Goal: Task Accomplishment & Management: Use online tool/utility

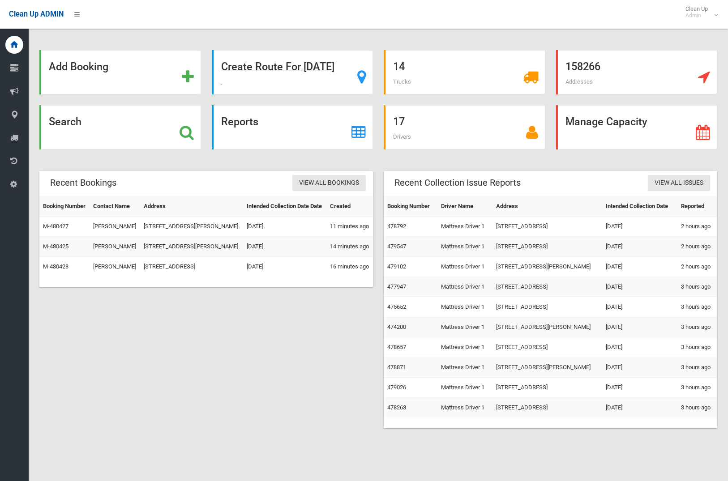
click at [312, 74] on div "Create Route For Tomorrow" at bounding box center [293, 72] width 162 height 44
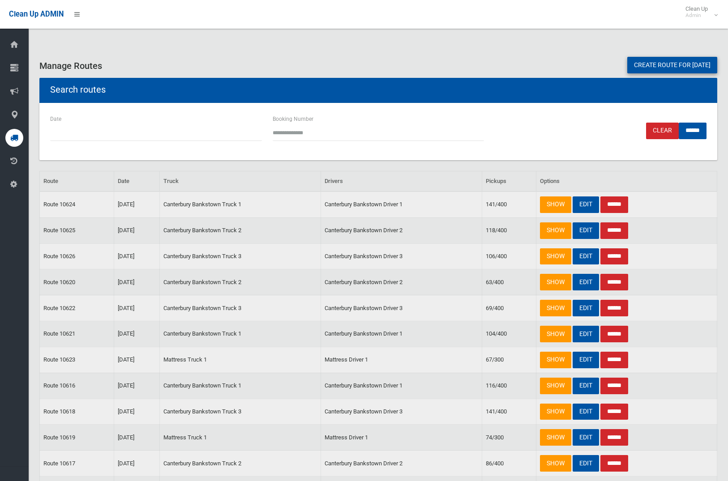
click at [652, 64] on link "Create route for [DATE]" at bounding box center [672, 65] width 90 height 17
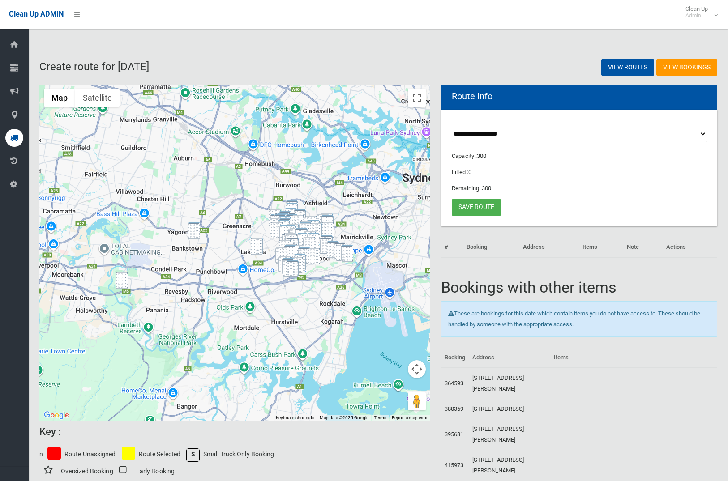
click at [119, 283] on img "37 Prescott Parade, MILPERRA NSW 2214" at bounding box center [122, 280] width 12 height 17
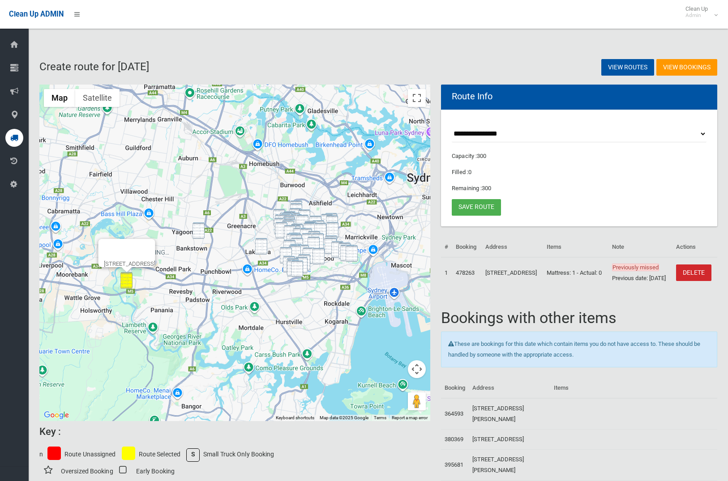
click at [201, 233] on img "1A Carmen Street, BANKSTOWN NSW 2200" at bounding box center [198, 230] width 12 height 17
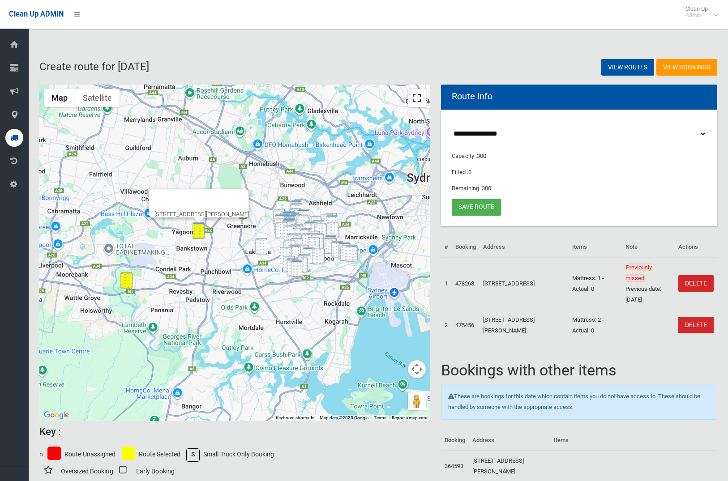
click at [419, 98] on button "Toggle fullscreen view" at bounding box center [417, 98] width 18 height 18
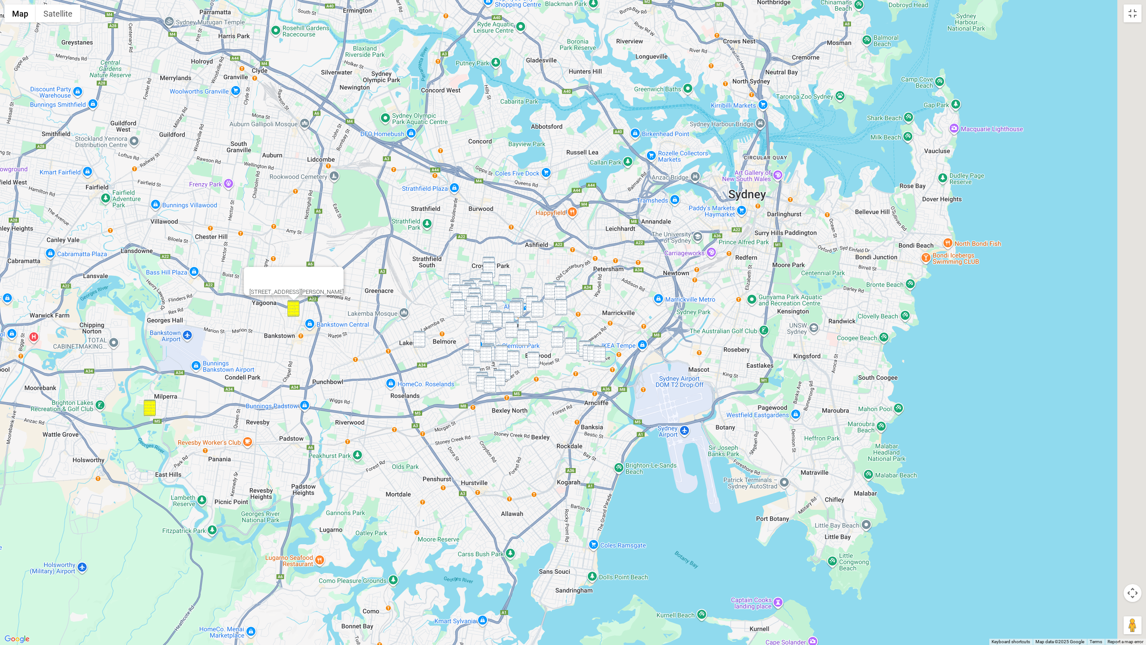
drag, startPoint x: 791, startPoint y: 282, endPoint x: 612, endPoint y: 151, distance: 221.3
click at [612, 150] on div "1A Carmen Street, BANKSTOWN NSW 2200" at bounding box center [573, 322] width 1146 height 645
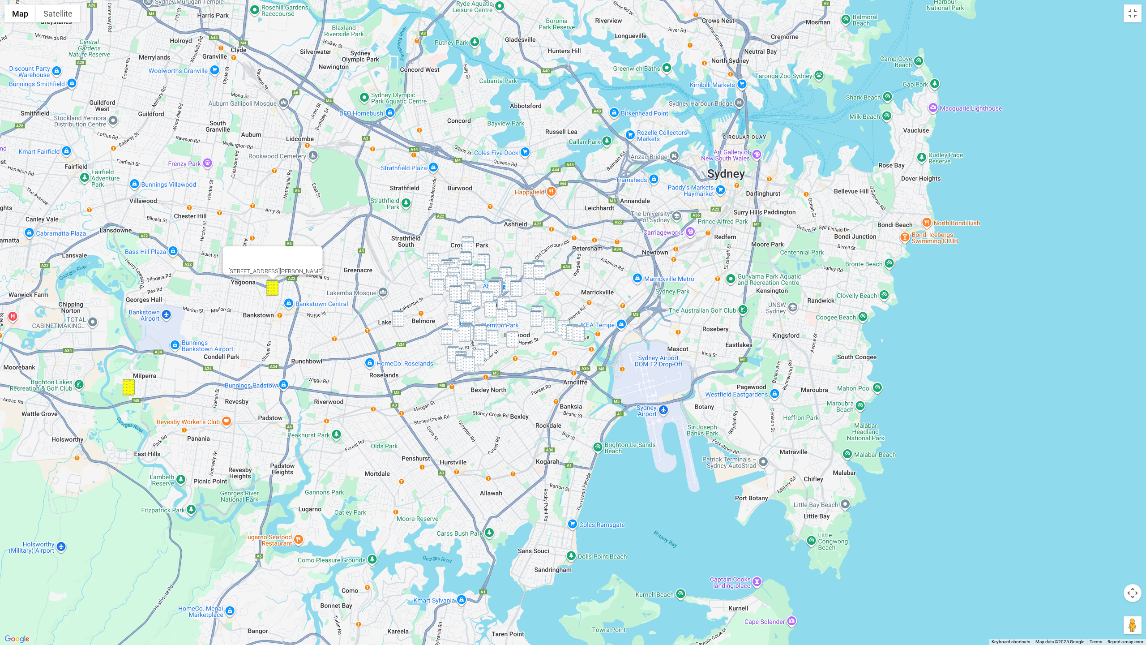
click at [467, 238] on img "27 Dunmore Street, CROYDON PARK NSW 2133" at bounding box center [468, 244] width 12 height 17
click at [470, 244] on img "12 Wentworth Street, CROYDON PARK NSW 2133" at bounding box center [468, 249] width 12 height 17
drag, startPoint x: 488, startPoint y: 258, endPoint x: 470, endPoint y: 259, distance: 17.9
click at [488, 258] on img "55 Crieff Street, ASHBURY NSW 2193" at bounding box center [484, 261] width 12 height 17
drag, startPoint x: 436, startPoint y: 258, endPoint x: 460, endPoint y: 257, distance: 23.7
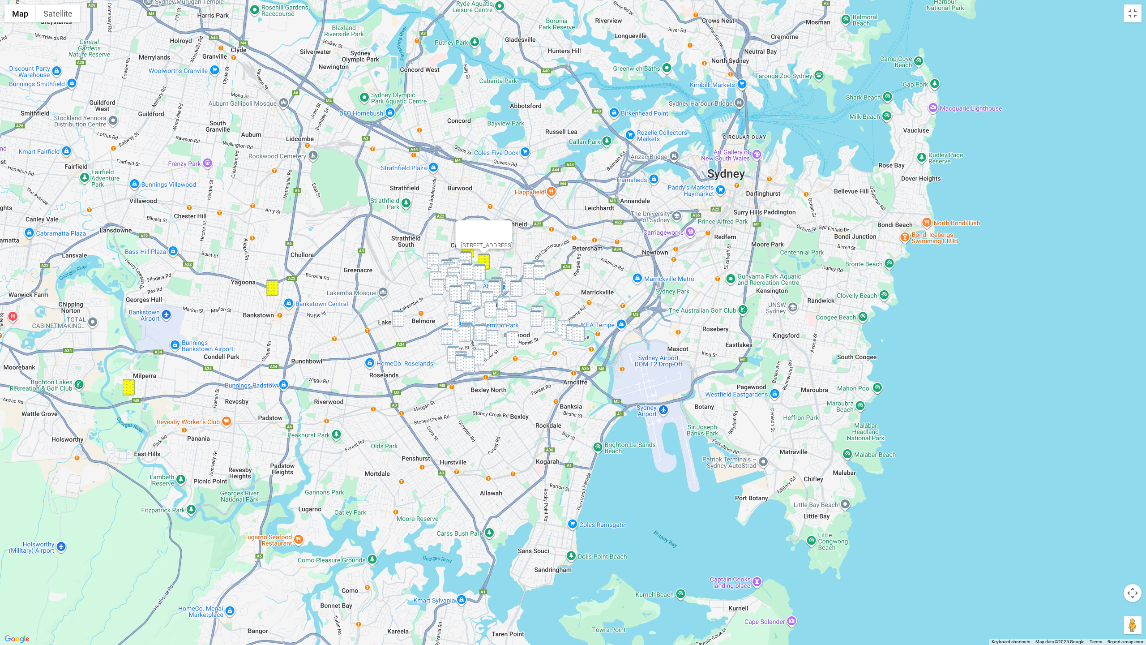
click at [437, 258] on img "77-79 First Avenue, CAMPSIE NSW 2194" at bounding box center [433, 260] width 12 height 17
drag, startPoint x: 466, startPoint y: 255, endPoint x: 489, endPoint y: 256, distance: 22.8
click at [467, 255] on img "13A Byron Street, CAMPSIE NSW 2194" at bounding box center [466, 259] width 12 height 17
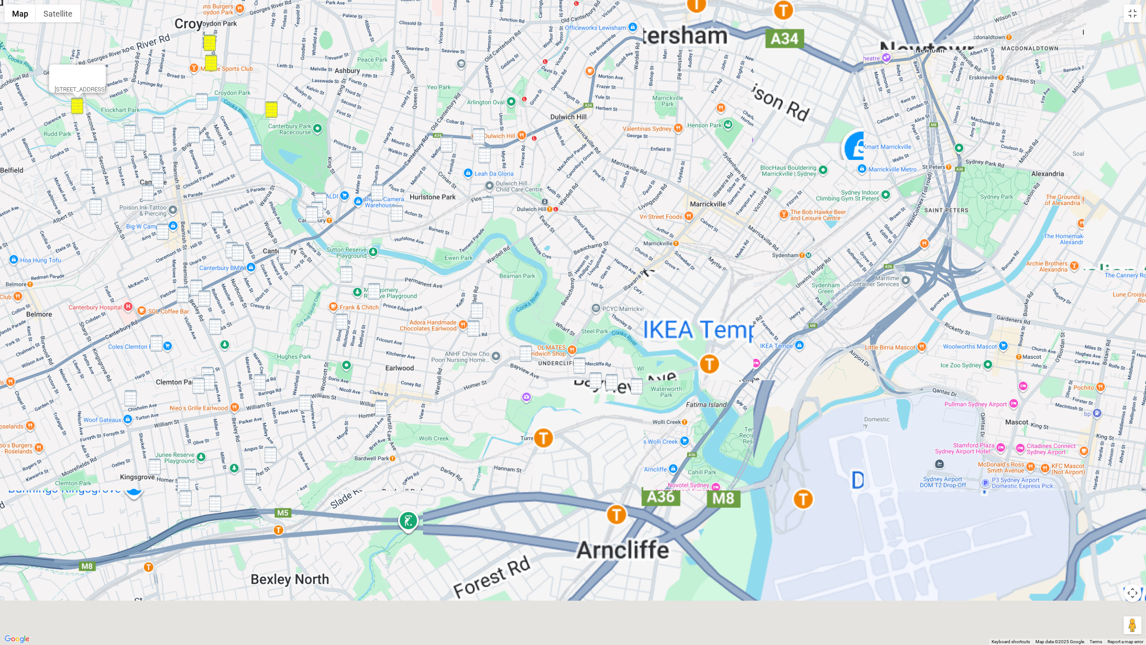
drag, startPoint x: 616, startPoint y: 320, endPoint x: 705, endPoint y: 114, distance: 224.4
click at [708, 110] on div "77-79 First Avenue, CAMPSIE NSW 2194" at bounding box center [573, 322] width 1146 height 645
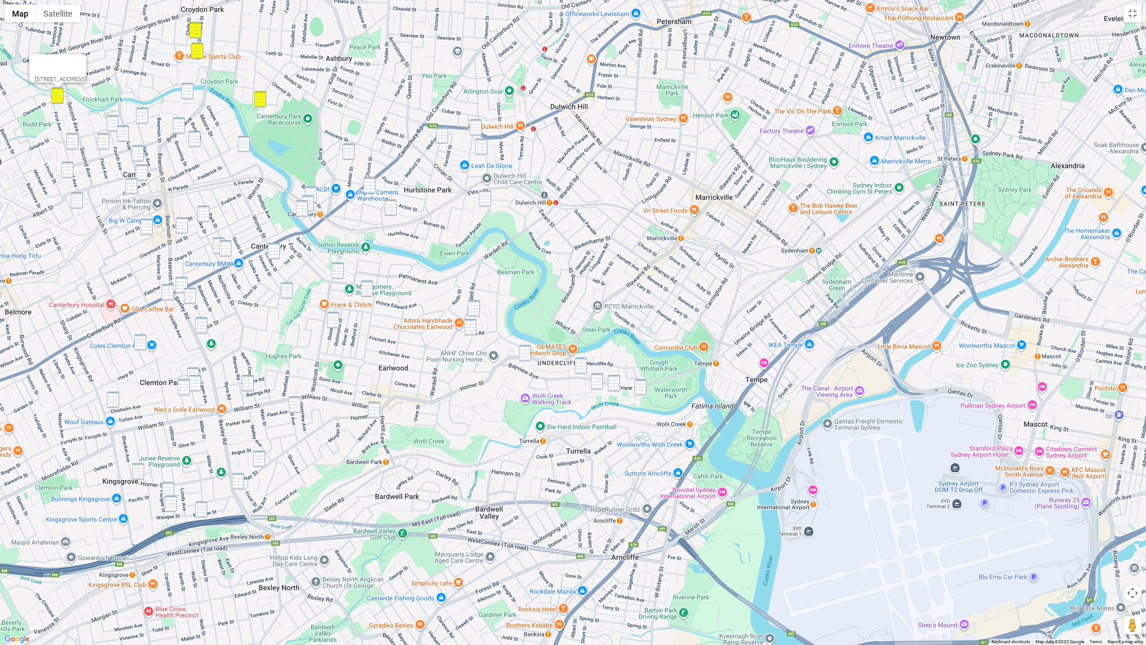
drag, startPoint x: 474, startPoint y: 127, endPoint x: 456, endPoint y: 137, distance: 20.4
click at [474, 127] on img "578 New Canterbury Road, HURLSTONE PARK NSW 2193" at bounding box center [476, 127] width 12 height 17
drag, startPoint x: 446, startPoint y: 137, endPoint x: 471, endPoint y: 146, distance: 26.6
click at [446, 137] on img "17 Dunstaffenage Street, HURLSTONE PARK NSW 2193" at bounding box center [442, 135] width 12 height 17
click at [477, 148] on img "34 Garnet Street, HURLSTONE PARK NSW 2193" at bounding box center [481, 146] width 12 height 17
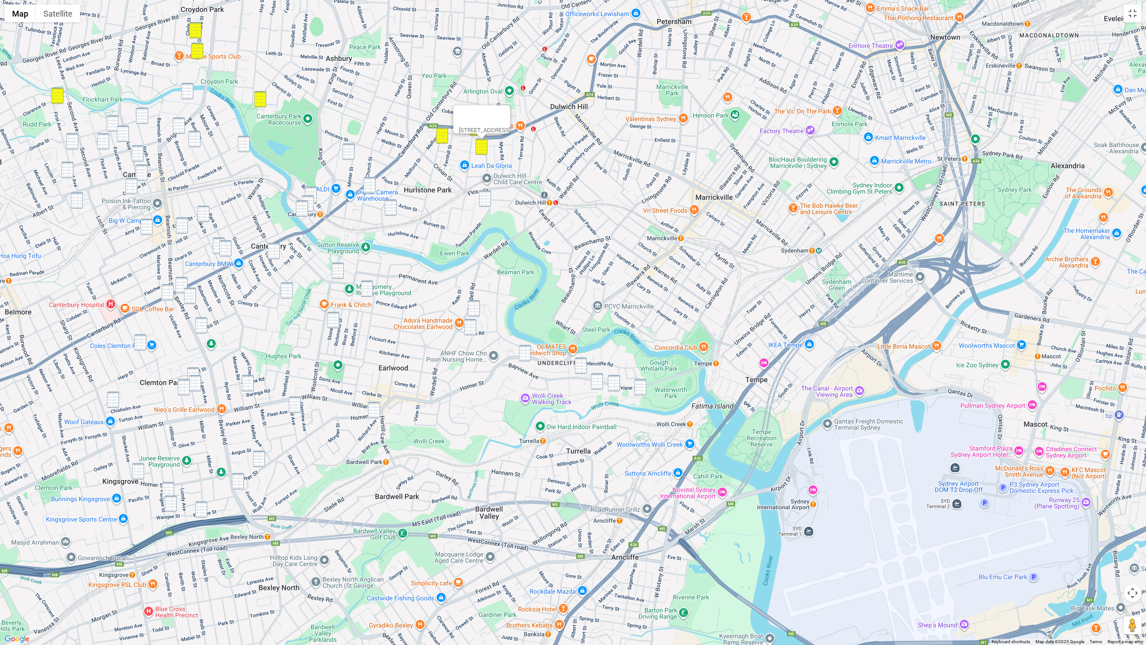
drag, startPoint x: 487, startPoint y: 197, endPoint x: 396, endPoint y: 161, distance: 97.4
click at [487, 197] on img "96 Garnet Street, HURLSTONE PARK NSW 2193" at bounding box center [485, 198] width 12 height 17
click at [350, 151] on img "20-22 Minter Street, CANTERBURY NSW 2193" at bounding box center [348, 151] width 12 height 17
drag, startPoint x: 368, startPoint y: 178, endPoint x: 373, endPoint y: 188, distance: 11.4
click at [368, 178] on img "39 Church Street, HURLSTONE PARK NSW 2193" at bounding box center [369, 185] width 12 height 17
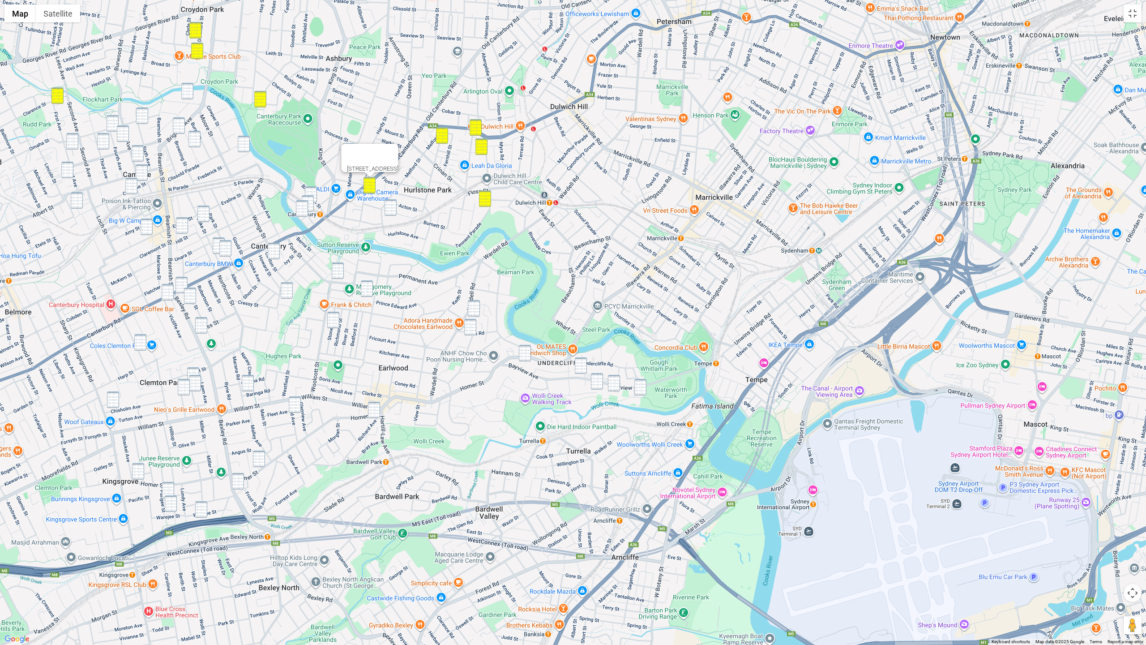
drag, startPoint x: 387, startPoint y: 204, endPoint x: 338, endPoint y: 200, distance: 49.4
click at [387, 205] on img "46 Kilbride Street, HURLSTONE PARK NSW 2193" at bounding box center [391, 207] width 12 height 17
click at [313, 194] on img "4 Broughton Street, CANTERBURY NSW 2193" at bounding box center [311, 194] width 12 height 17
drag, startPoint x: 310, startPoint y: 198, endPoint x: 304, endPoint y: 204, distance: 8.3
click at [310, 198] on img "10B Charles Street, CANTERBURY NSW 2193" at bounding box center [308, 203] width 12 height 17
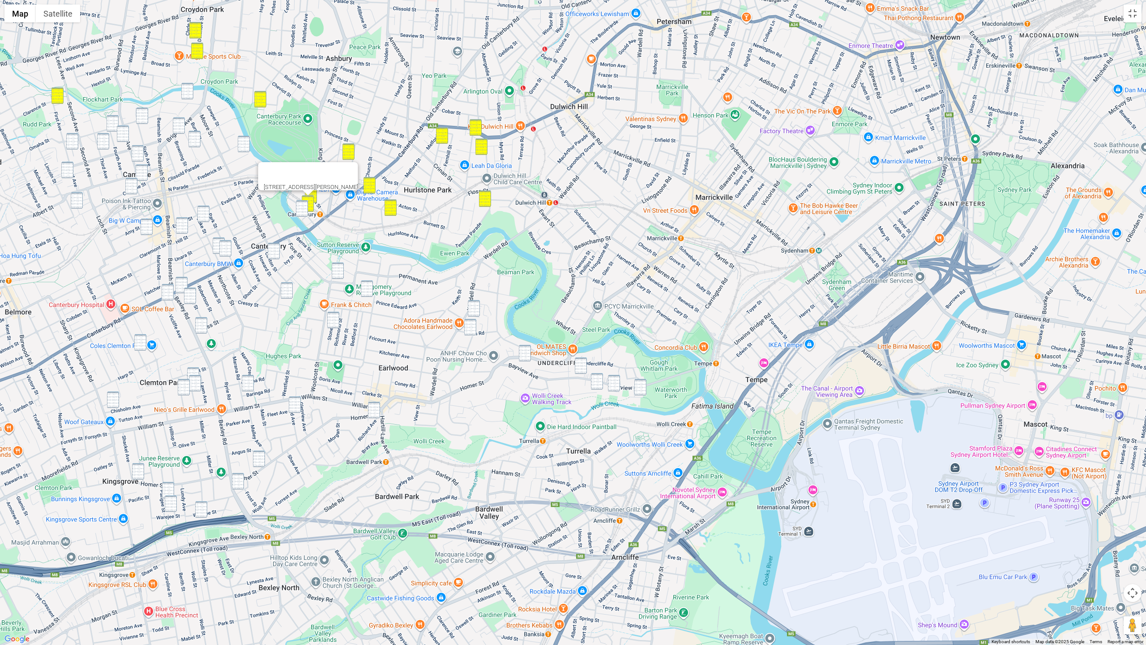
click at [303, 205] on img "4 Charles Street, CANTERBURY NSW 2193" at bounding box center [302, 208] width 12 height 17
click at [340, 275] on img "51 Burlington Avenue, EARLWOOD NSW 2206" at bounding box center [338, 270] width 12 height 17
click at [366, 289] on img "6 Laurina Avenue, EARLWOOD NSW 2206" at bounding box center [367, 288] width 12 height 17
click at [476, 307] on img "90-92 Wardell Road, EARLWOOD NSW 2206" at bounding box center [474, 308] width 12 height 17
drag, startPoint x: 471, startPoint y: 325, endPoint x: 502, endPoint y: 345, distance: 36.4
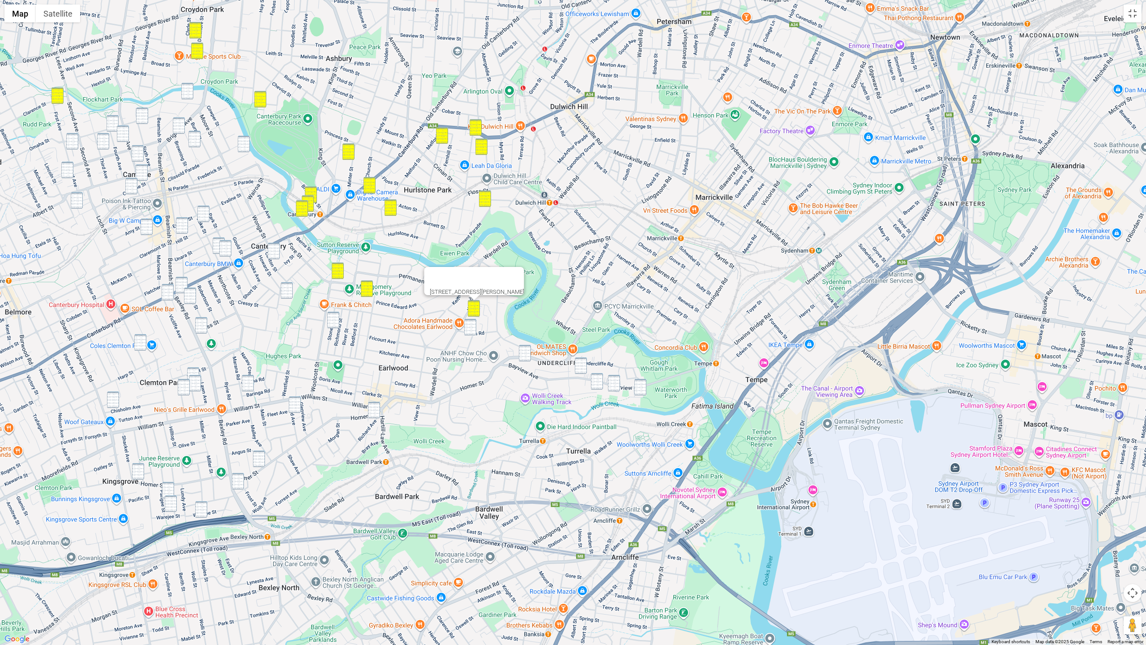
click at [471, 326] on img "1 Nelson Road, EARLWOOD NSW 2206" at bounding box center [470, 327] width 12 height 17
drag, startPoint x: 527, startPoint y: 357, endPoint x: 592, endPoint y: 368, distance: 65.8
click at [527, 357] on img "80 Homer Street, EARLWOOD NSW 2206" at bounding box center [525, 353] width 12 height 17
drag, startPoint x: 584, startPoint y: 365, endPoint x: 593, endPoint y: 377, distance: 15.1
click at [584, 365] on img "85 Bayview Avenue, EARLWOOD NSW 2206" at bounding box center [581, 365] width 12 height 17
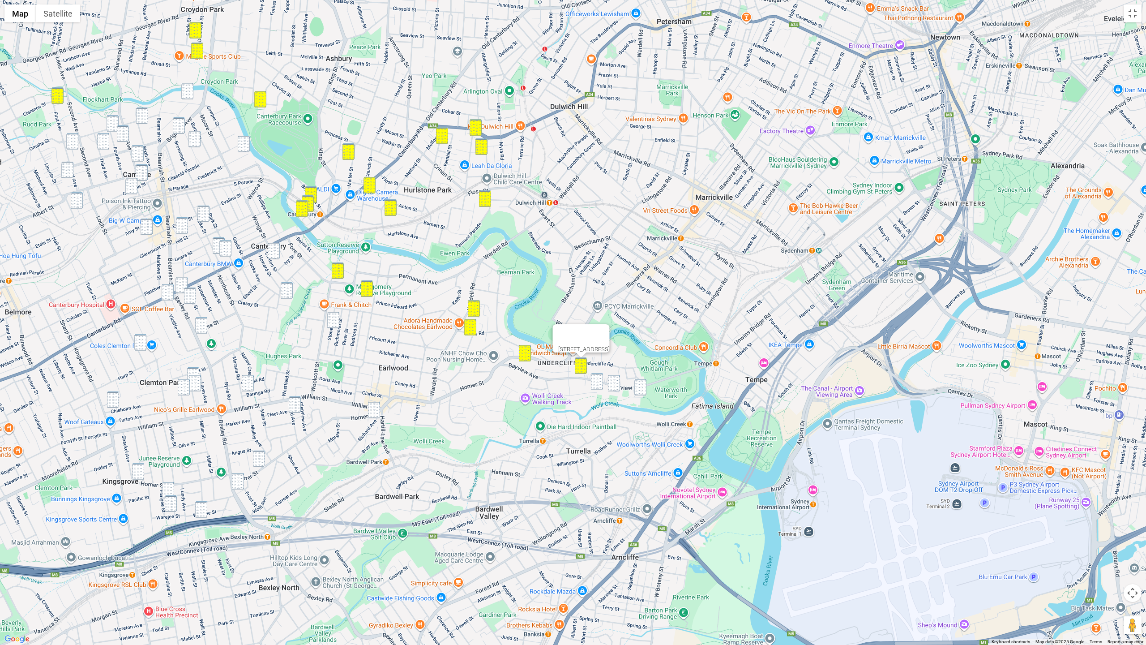
click at [598, 380] on img "11 Highcliff Road, EARLWOOD NSW 2206" at bounding box center [597, 381] width 12 height 17
drag, startPoint x: 609, startPoint y: 382, endPoint x: 626, endPoint y: 382, distance: 16.6
click at [610, 382] on img "30-38 Bayview Avenue, EARLWOOD NSW 2206" at bounding box center [614, 383] width 12 height 17
drag, startPoint x: 641, startPoint y: 386, endPoint x: 625, endPoint y: 385, distance: 16.6
click at [641, 385] on img "12 Tempe Street, EARLWOOD NSW 2206" at bounding box center [640, 387] width 12 height 17
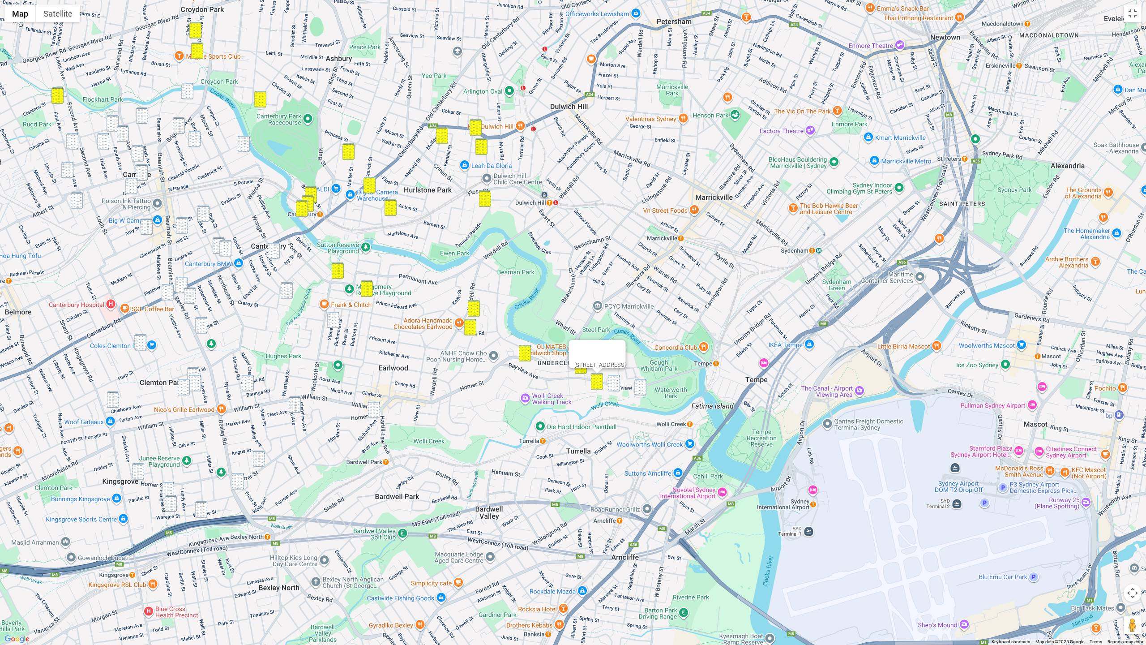
click at [617, 385] on img "30-38 Bayview Avenue, EARLWOOD NSW 2206" at bounding box center [614, 383] width 12 height 17
click at [635, 387] on img "12 Tempe Street, EARLWOOD NSW 2206" at bounding box center [640, 387] width 12 height 17
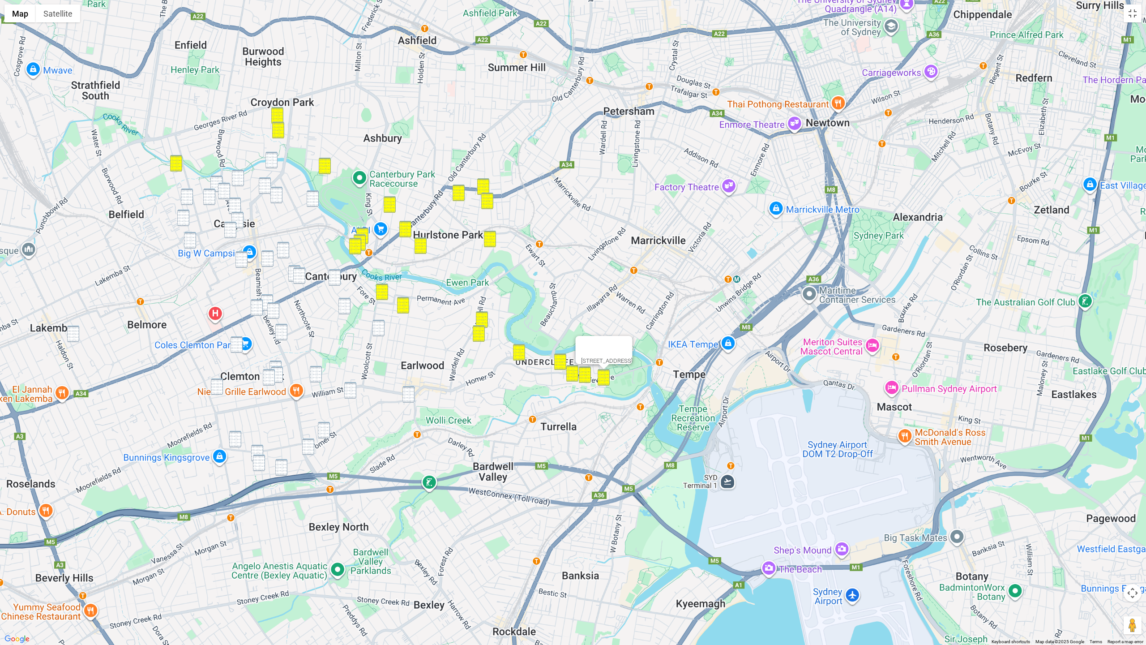
click at [504, 359] on div "12 Tempe Street, EARLWOOD NSW 2206" at bounding box center [573, 322] width 1146 height 645
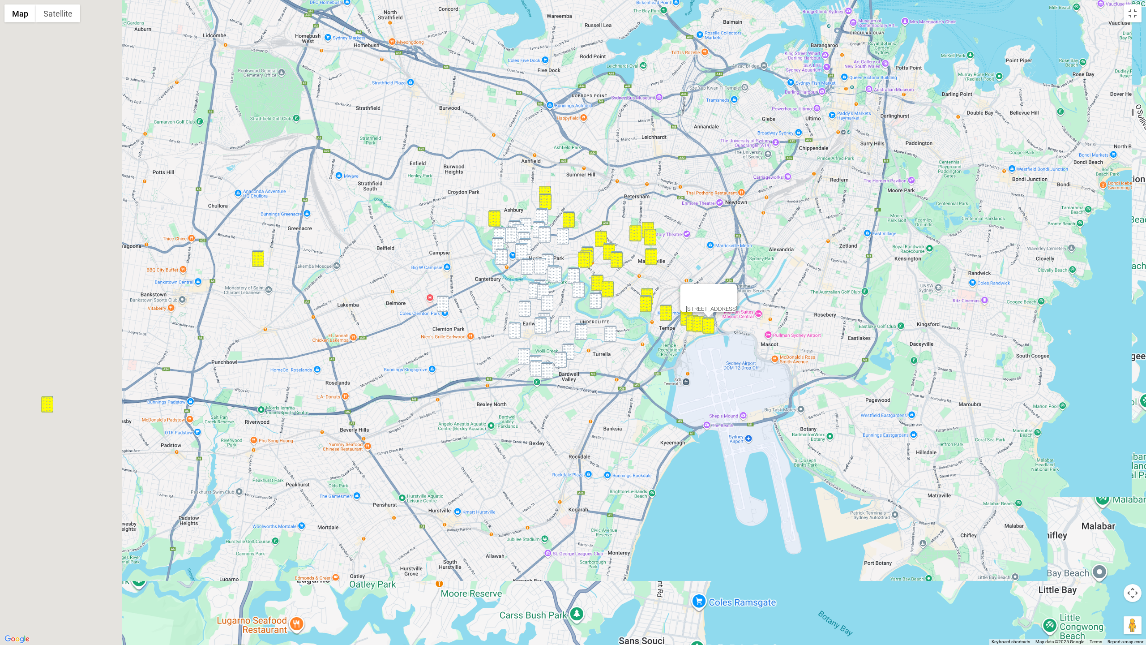
drag, startPoint x: 457, startPoint y: 357, endPoint x: 606, endPoint y: 308, distance: 156.3
click at [626, 318] on div "12 Tempe Street, EARLWOOD NSW 2206" at bounding box center [573, 322] width 1146 height 645
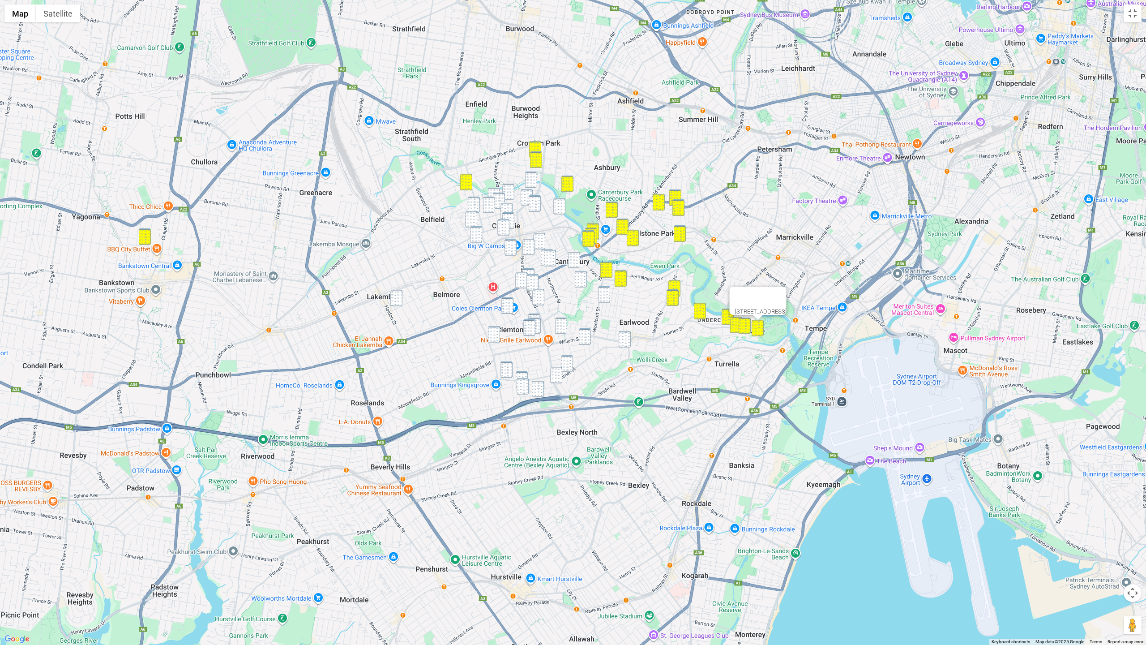
drag, startPoint x: 529, startPoint y: 179, endPoint x: 512, endPoint y: 183, distance: 18.0
click at [529, 179] on img "13A Byron Street, CAMPSIE NSW 2194" at bounding box center [531, 179] width 12 height 17
click at [505, 188] on img "18-20 Seventh Avenue, CAMPSIE NSW 2194" at bounding box center [508, 192] width 12 height 17
drag, startPoint x: 523, startPoint y: 192, endPoint x: 528, endPoint y: 194, distance: 6.0
click at [523, 192] on img "133 Brighton Avenue, CAMPSIE NSW 2194" at bounding box center [527, 197] width 12 height 17
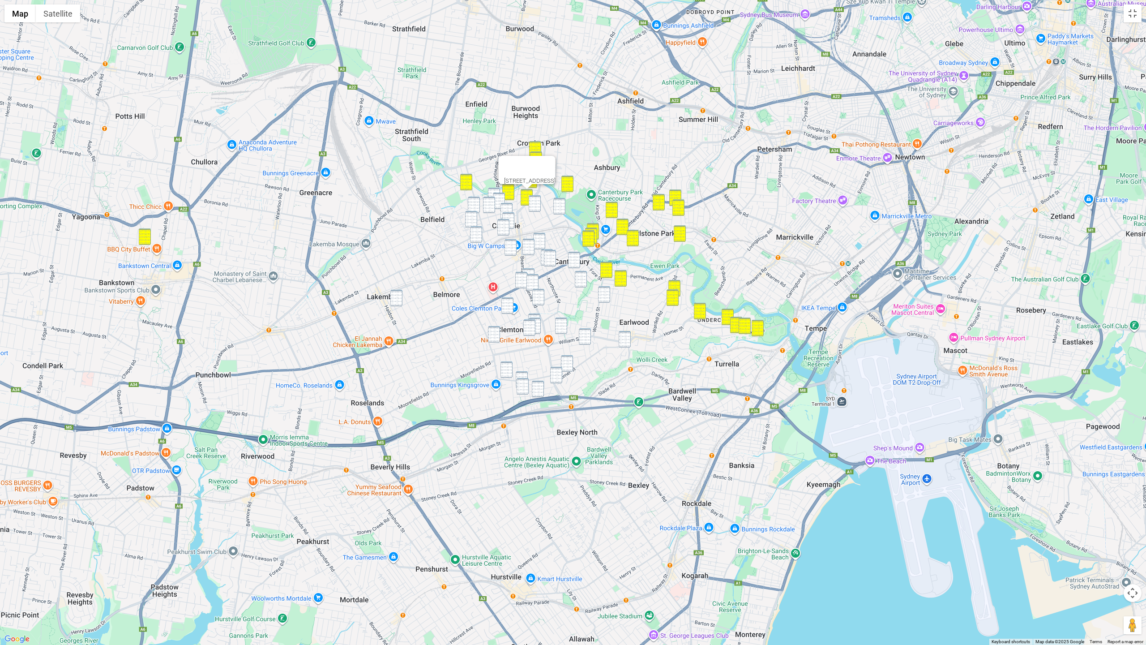
drag, startPoint x: 538, startPoint y: 204, endPoint x: 544, endPoint y: 205, distance: 5.4
click at [539, 204] on img "26-28 Dryden Street, CAMPSIE NSW 2194" at bounding box center [535, 203] width 12 height 17
drag, startPoint x: 564, startPoint y: 205, endPoint x: 556, endPoint y: 205, distance: 8.5
click at [564, 205] on img "7 Frederick Street, CAMPSIE NSW 2194" at bounding box center [559, 206] width 12 height 17
click at [489, 192] on img "43 Fourth Avenue, CAMPSIE NSW 2194" at bounding box center [494, 196] width 12 height 17
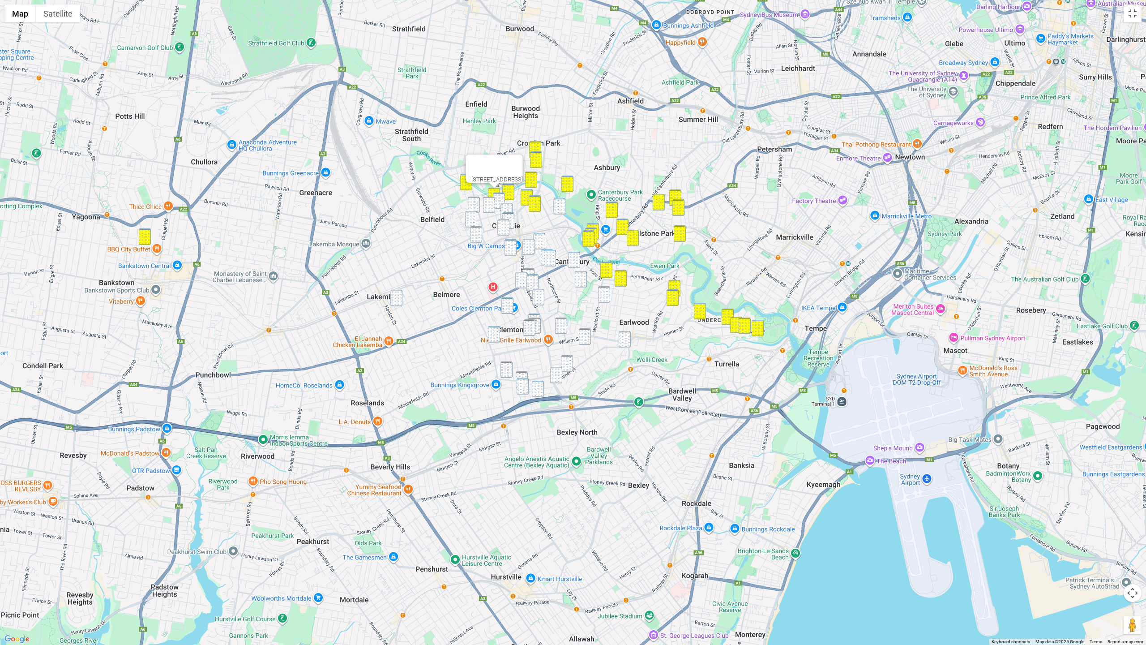
click at [499, 198] on img "24 Fifth Avenue, CAMPSIE NSW 2194" at bounding box center [499, 200] width 12 height 17
drag, startPoint x: 492, startPoint y: 201, endPoint x: 476, endPoint y: 202, distance: 16.1
click at [492, 201] on img "15-17 Third Avenue, CAMPSIE NSW 2194" at bounding box center [489, 205] width 12 height 17
click at [474, 202] on img "31-33 First Avenue, CAMPSIE NSW 2194" at bounding box center [474, 205] width 12 height 17
drag, startPoint x: 473, startPoint y: 214, endPoint x: 492, endPoint y: 210, distance: 19.9
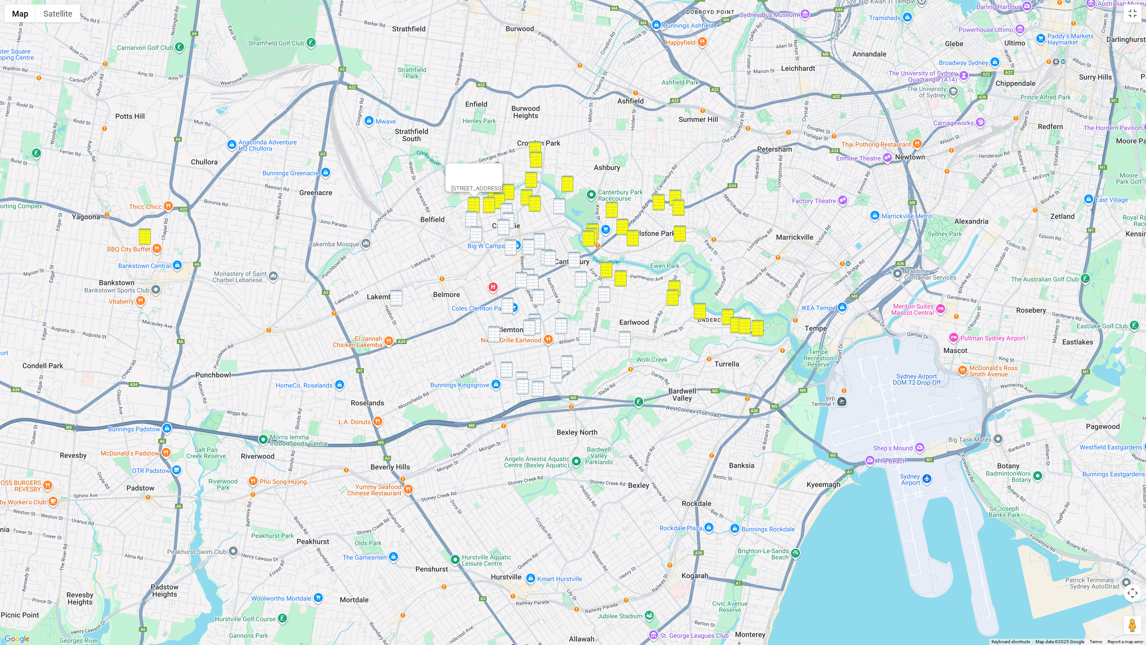
click at [473, 214] on img "4/10 First Avenue, BELFIELD NSW 2191" at bounding box center [471, 219] width 12 height 17
drag, startPoint x: 503, startPoint y: 207, endPoint x: 507, endPoint y: 214, distance: 8.6
click at [503, 207] on img "9-13 Fifth Avenue, CAMPSIE NSW 2194" at bounding box center [506, 211] width 12 height 17
click at [508, 215] on img "31-35 Campsie Street, CAMPSIE NSW 2194" at bounding box center [508, 220] width 12 height 17
click at [553, 209] on img "7 Frederick Street, CAMPSIE NSW 2194" at bounding box center [559, 206] width 12 height 17
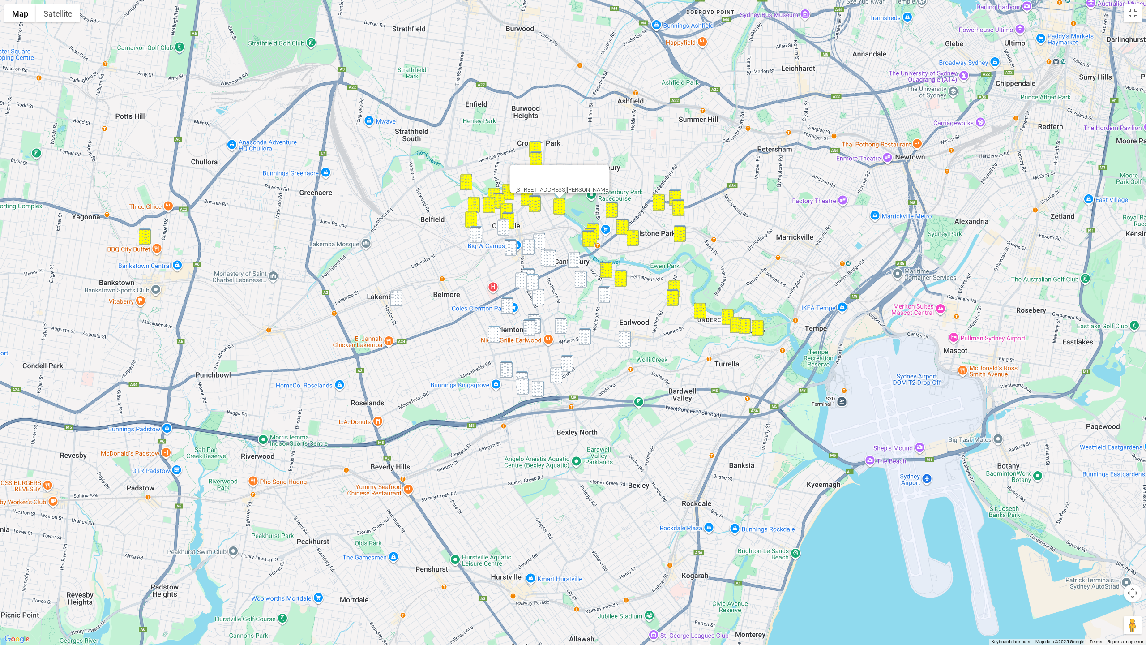
click at [491, 224] on div "7 Frederick Street, CAMPSIE NSW 2194" at bounding box center [573, 322] width 1146 height 645
click at [476, 237] on img "2/131A Campsie Street, CAMPSIE NSW 2194" at bounding box center [476, 234] width 12 height 17
drag, startPoint x: 499, startPoint y: 226, endPoint x: 421, endPoint y: 277, distance: 93.7
click at [497, 227] on div "2/131A Campsie Street, CAMPSIE NSW 2194" at bounding box center [573, 322] width 1146 height 645
click at [401, 296] on img "64 Quigg Street South, LAKEMBA NSW 2195" at bounding box center [396, 298] width 12 height 17
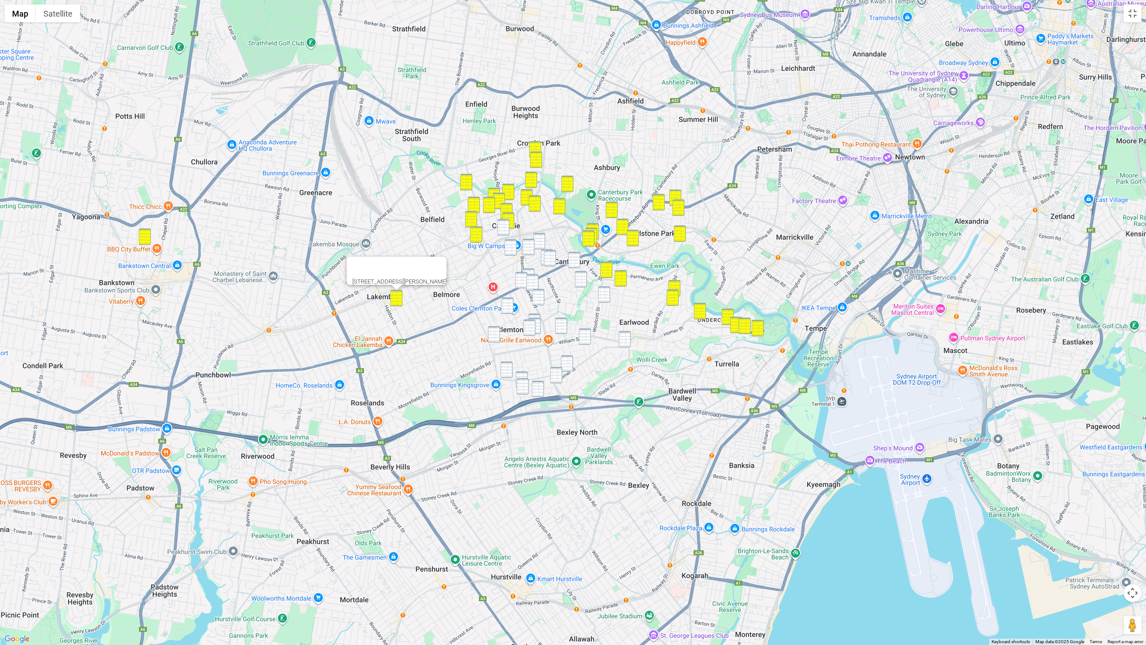
click at [504, 228] on img "32-34 Campsie Street, CAMPSIE NSW 2194" at bounding box center [503, 227] width 12 height 17
click at [510, 248] on img "71 Evaline Street, CAMPSIE NSW 2194" at bounding box center [510, 247] width 12 height 17
drag, startPoint x: 527, startPoint y: 248, endPoint x: 538, endPoint y: 244, distance: 11.5
click at [527, 248] on img "21 Hill Street, CAMPSIE NSW 2194" at bounding box center [528, 247] width 12 height 17
click at [539, 243] on img "35 Duke Street, CAMPSIE NSW 2194" at bounding box center [539, 241] width 12 height 17
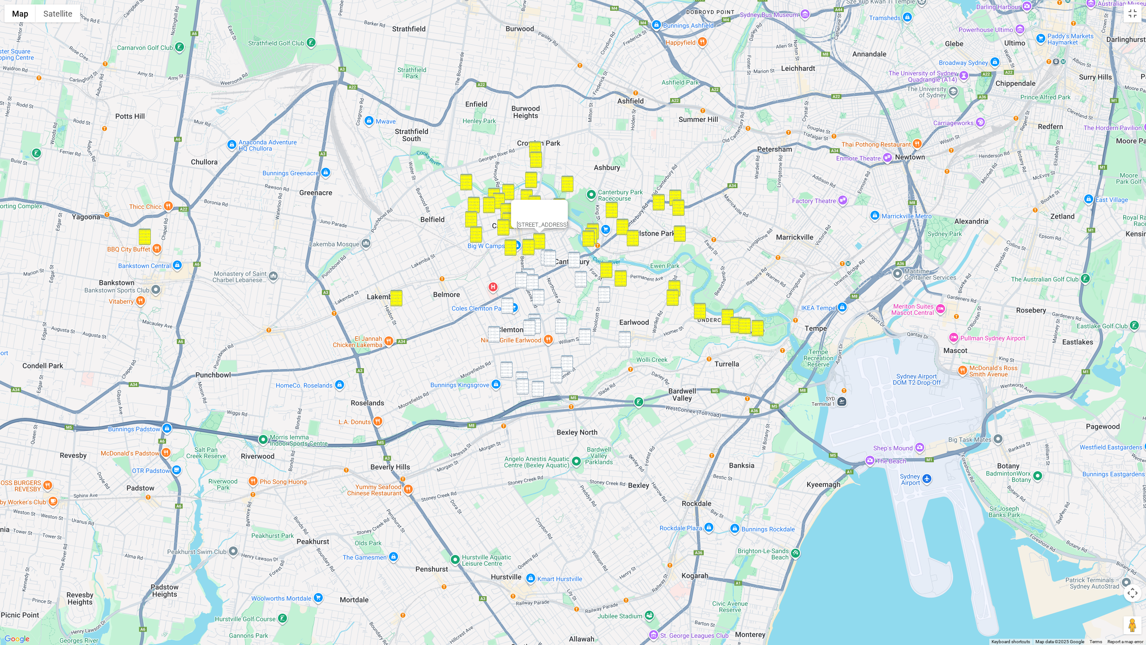
click at [542, 252] on img "91 Duke Street, CAMPSIE NSW 2194" at bounding box center [547, 257] width 12 height 17
click at [551, 255] on img "4/81 Park Street, CAMPSIE NSW 2194" at bounding box center [550, 258] width 12 height 17
click at [577, 260] on img "12 Canton Street, CANTERBURY NSW 2193" at bounding box center [574, 260] width 12 height 17
drag, startPoint x: 579, startPoint y: 278, endPoint x: 588, endPoint y: 286, distance: 12.0
click at [579, 278] on img "11 Napier Street, CANTERBURY NSW 2193" at bounding box center [581, 279] width 12 height 17
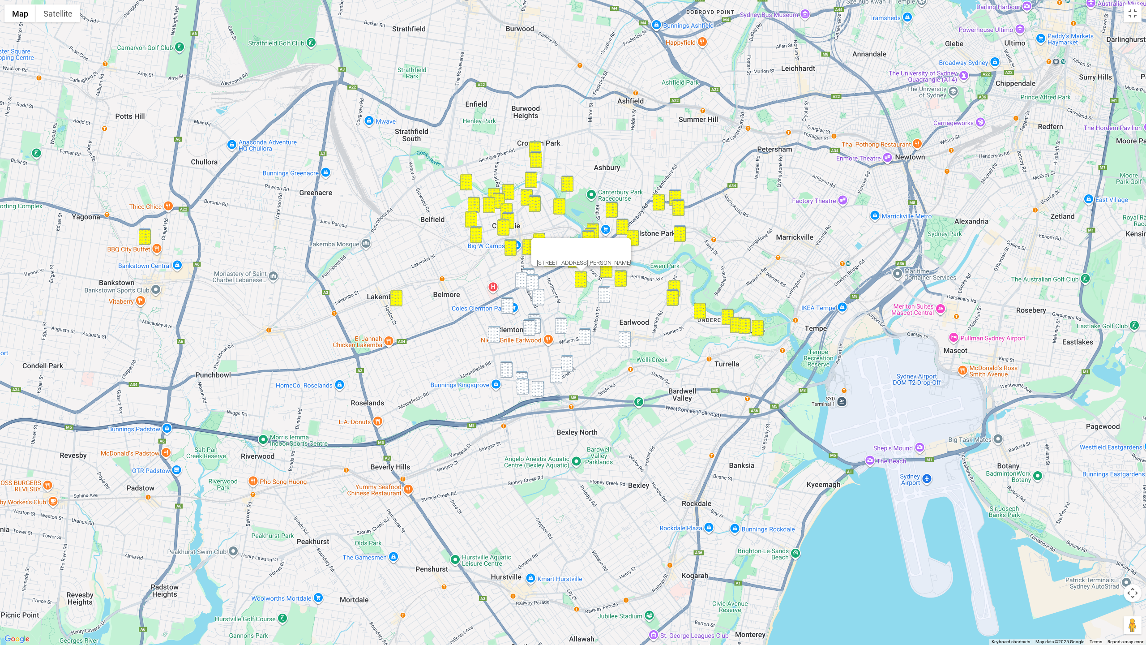
click at [602, 294] on img "28 Stone Street, EARLWOOD NSW 2206" at bounding box center [604, 294] width 12 height 17
drag, startPoint x: 531, startPoint y: 270, endPoint x: 520, endPoint y: 281, distance: 15.8
click at [531, 270] on img "424 Canterbury Road, CAMPSIE NSW 2194" at bounding box center [528, 276] width 12 height 17
click at [519, 281] on img "436 Canterbury Road, CAMPSIE NSW 2194" at bounding box center [521, 280] width 12 height 17
drag, startPoint x: 536, startPoint y: 282, endPoint x: 545, endPoint y: 303, distance: 23.0
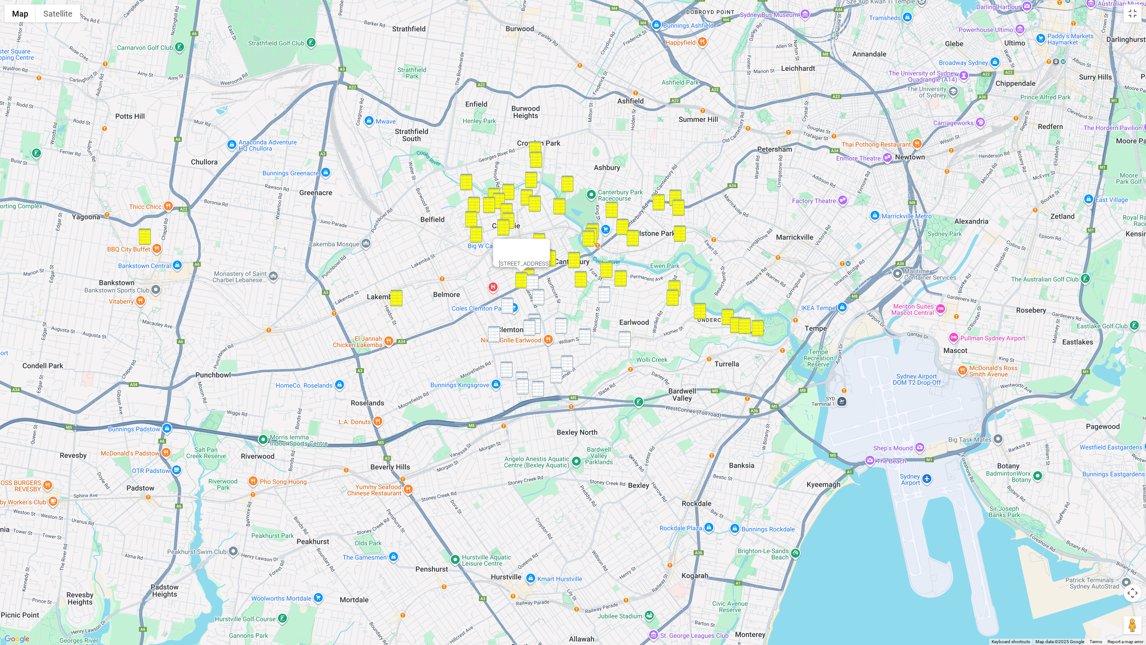
click at [536, 282] on img "15 Scahill Street, CAMPSIE NSW 2194" at bounding box center [532, 282] width 12 height 17
click at [547, 305] on div "15 Scahill Street, CAMPSIE NSW 2194" at bounding box center [573, 322] width 1146 height 645
drag, startPoint x: 602, startPoint y: 297, endPoint x: 548, endPoint y: 300, distance: 53.4
click at [601, 297] on img "28 Stone Street, EARLWOOD NSW 2206" at bounding box center [604, 294] width 12 height 17
click at [535, 296] on img "46 Cross Street, CAMPSIE NSW 2194" at bounding box center [538, 297] width 12 height 17
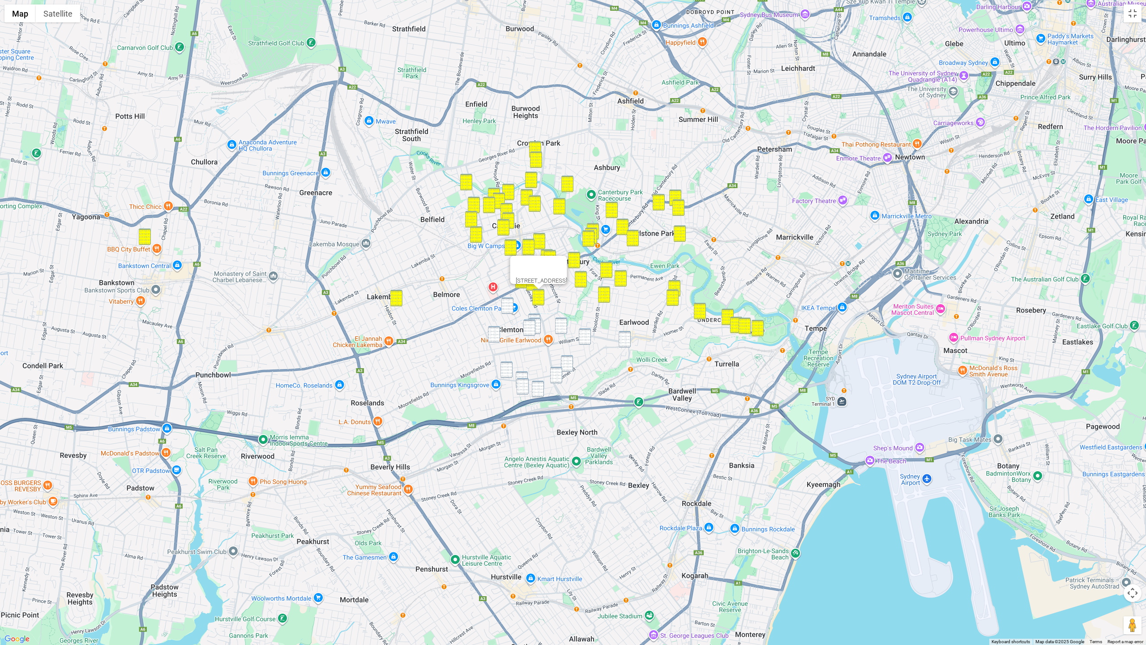
drag
click at [512, 306] on img "70 Charlotte Street, CAMPSIE NSW 2194" at bounding box center [507, 305] width 12 height 17
click at [536, 314] on img "6-8 Ferrier Parade, CLEMTON PARK NSW 2206" at bounding box center [534, 321] width 12 height 17
click at [539, 324] on img "14-18 Ferrier Parade, CLEMTON PARK NSW 2206" at bounding box center [535, 325] width 12 height 17
click at [530, 328] on img "22 Tasker Avenue, CLEMTON PARK NSW 2206" at bounding box center [529, 327] width 12 height 17
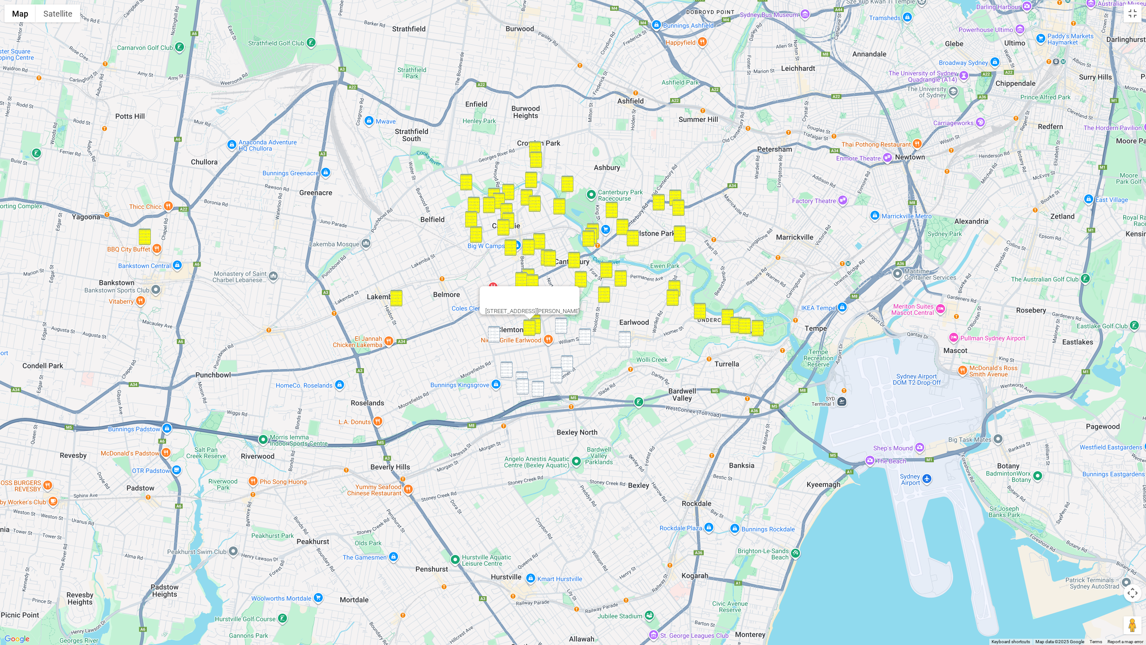
click at [491, 333] on img "10 Chisholm Avenue, CLEMTON PARK NSW 2206" at bounding box center [494, 334] width 12 height 17
click at [564, 326] on img "1 Baringa Road, EARLWOOD NSW 2206" at bounding box center [561, 325] width 12 height 17
click at [586, 334] on img "14 Hood Avenue, EARLWOOD NSW 2206" at bounding box center [585, 336] width 12 height 17
click at [622, 338] on img "1A/1 Richard Avenue, EARLWOOD NSW 2206" at bounding box center [625, 339] width 12 height 17
click at [586, 338] on img "14 Hood Avenue, EARLWOOD NSW 2206" at bounding box center [585, 336] width 12 height 17
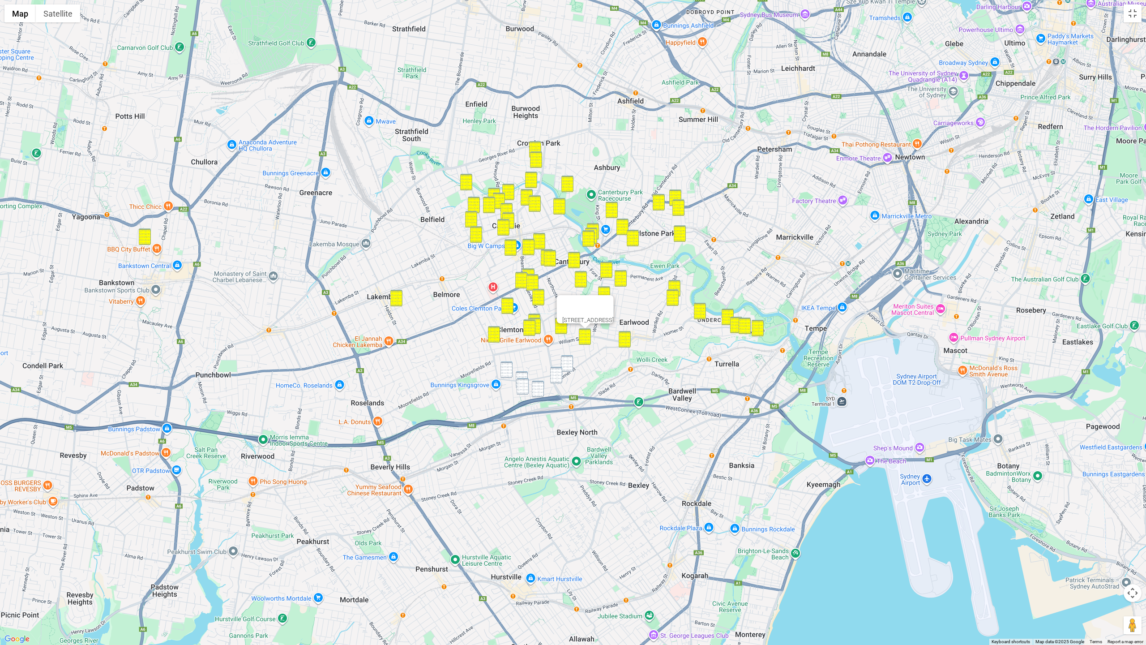
click at [568, 364] on img "543 Homer Street, EARLWOOD NSW 2206" at bounding box center [567, 363] width 12 height 17
click at [552, 376] on img "13 Douglas Street, EARLWOOD NSW 2206" at bounding box center [556, 375] width 12 height 17
click at [508, 368] on img "637 Homer Street, KINGSGROVE NSW 2208" at bounding box center [506, 369] width 12 height 17
click at [521, 372] on img "17 Bobadah Street, KINGSGROVE NSW 2208" at bounding box center [522, 379] width 12 height 17
click at [523, 382] on img "35 Bobadah Street, KINGSGROVE NSW 2208" at bounding box center [523, 386] width 12 height 17
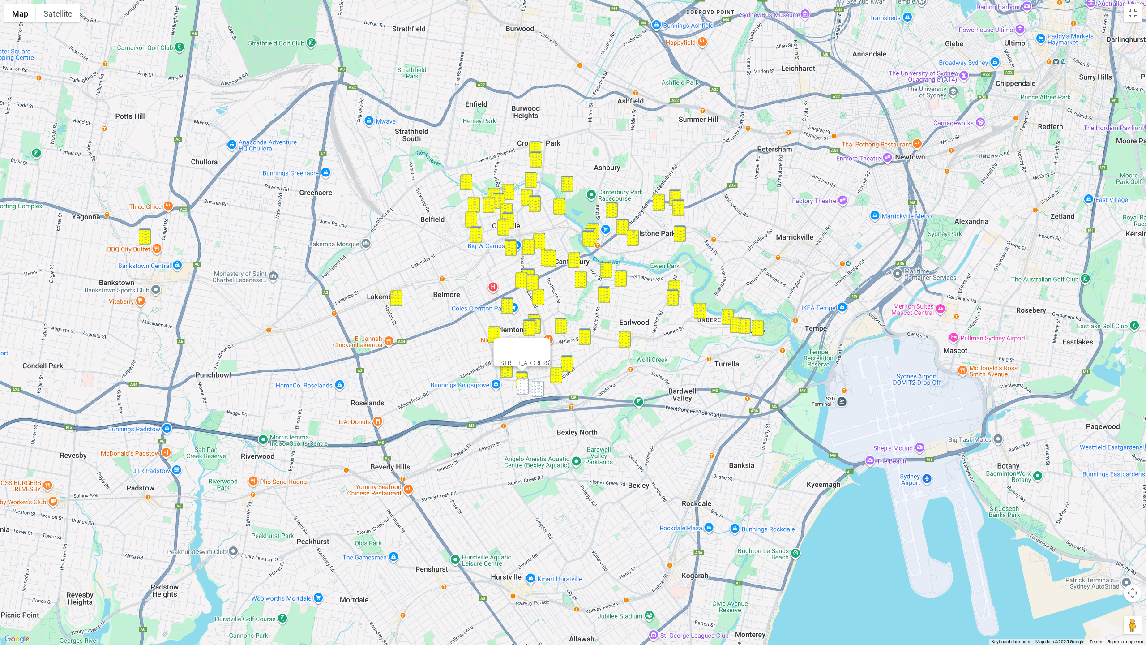
click at [539, 385] on img "38-48 Warejee Street, KINGSGROVE NSW 2208" at bounding box center [538, 388] width 12 height 17
click at [526, 386] on img "35 Bobadah Street, KINGSGROVE NSW 2208" at bounding box center [523, 386] width 12 height 17
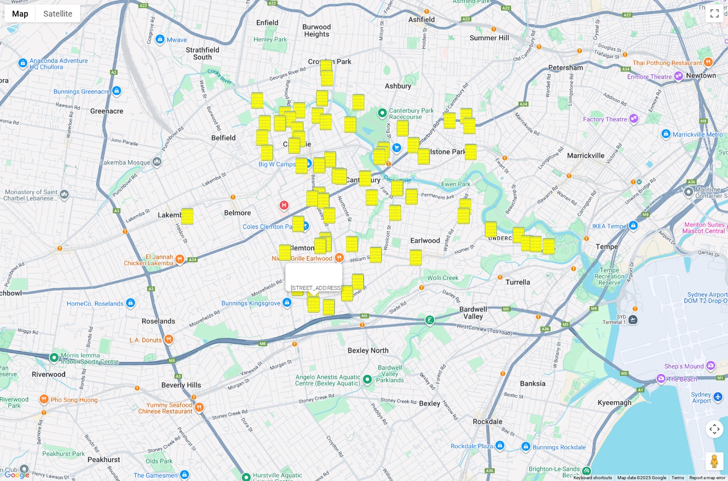
click at [705, 420] on button "Map camera controls" at bounding box center [714, 429] width 18 height 18
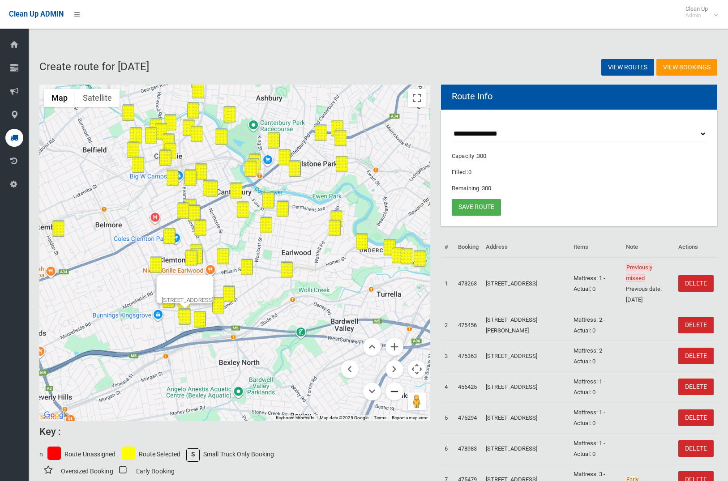
click at [395, 395] on button "Zoom out" at bounding box center [394, 392] width 18 height 18
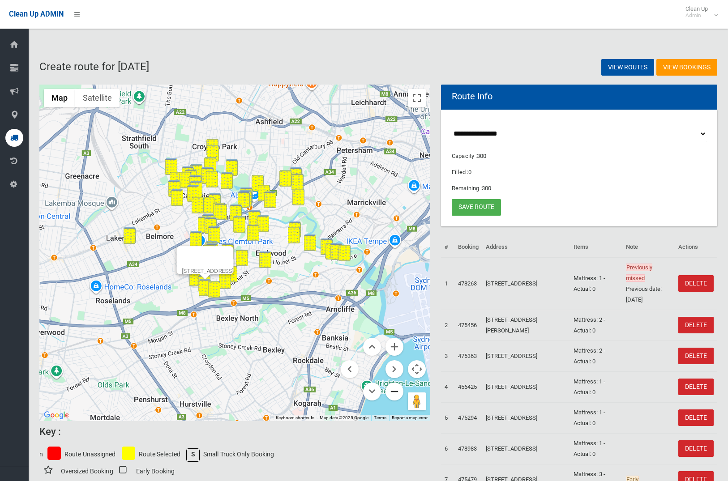
click at [395, 395] on button "Zoom out" at bounding box center [394, 392] width 18 height 18
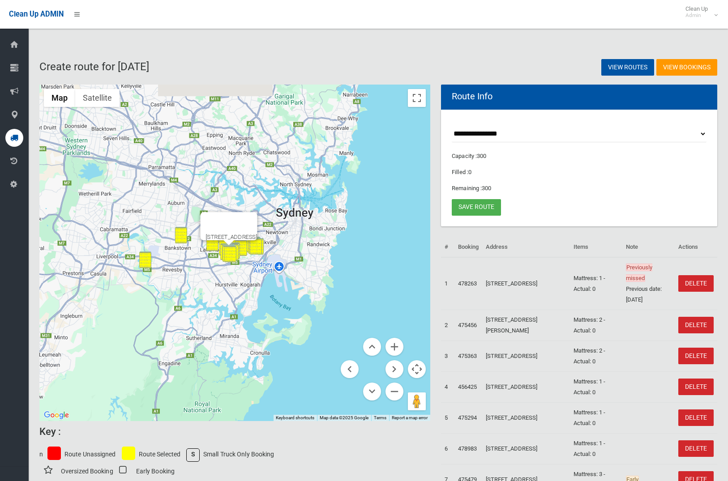
click at [257, 222] on button "Close" at bounding box center [245, 222] width 21 height 21
click at [389, 345] on button "Zoom in" at bounding box center [394, 347] width 18 height 18
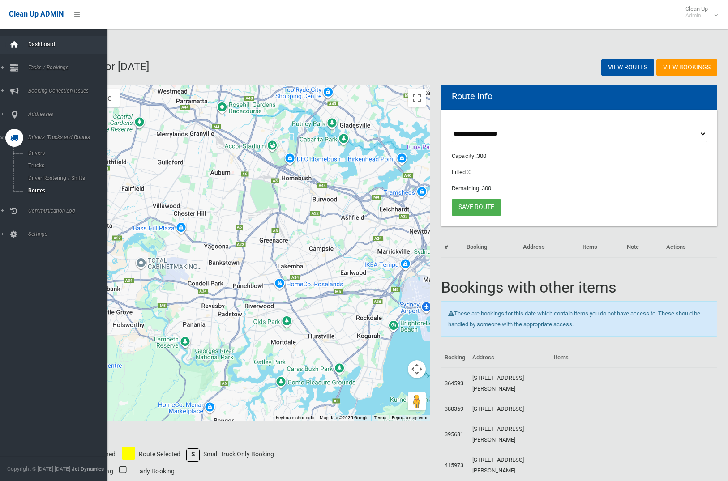
click at [11, 41] on icon at bounding box center [14, 45] width 10 height 18
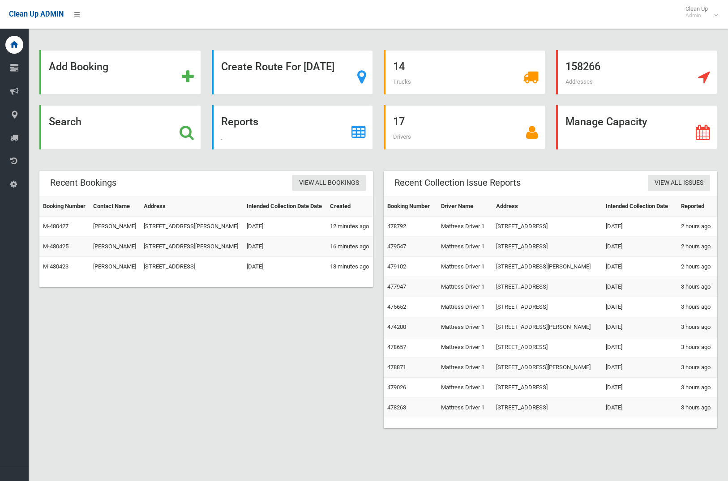
click at [233, 123] on strong "Reports" at bounding box center [239, 121] width 37 height 13
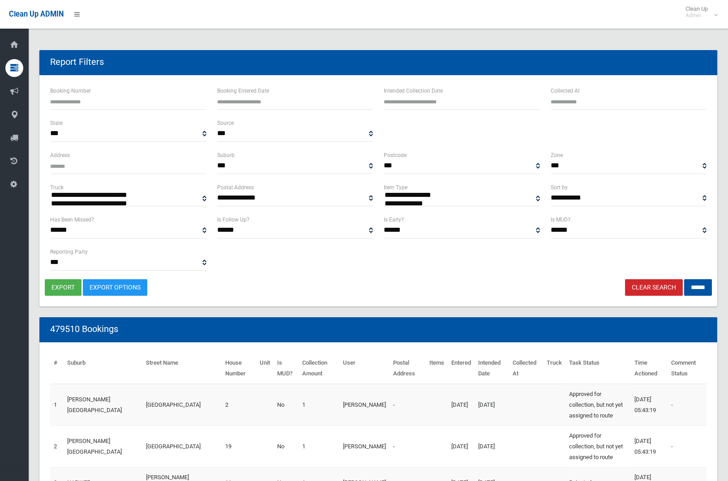
select select
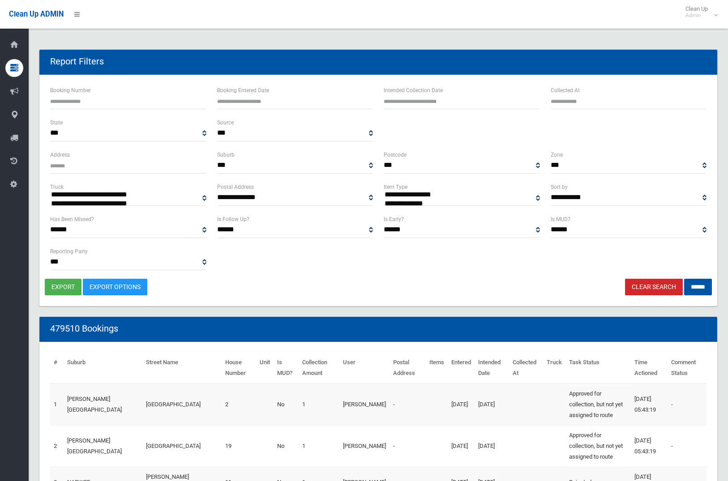
type input "**********"
drag, startPoint x: 446, startPoint y: 98, endPoint x: 442, endPoint y: 116, distance: 18.0
click at [446, 98] on input "text" at bounding box center [462, 101] width 156 height 17
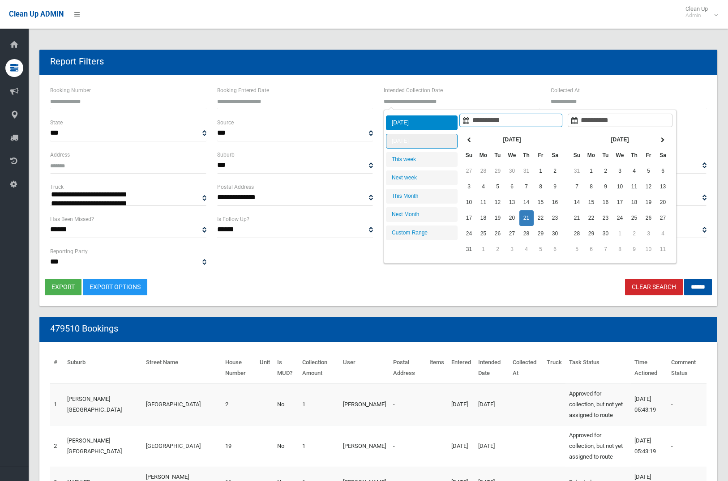
type input "**********"
click at [431, 144] on li "Tomorrow" at bounding box center [422, 141] width 72 height 15
type input "**********"
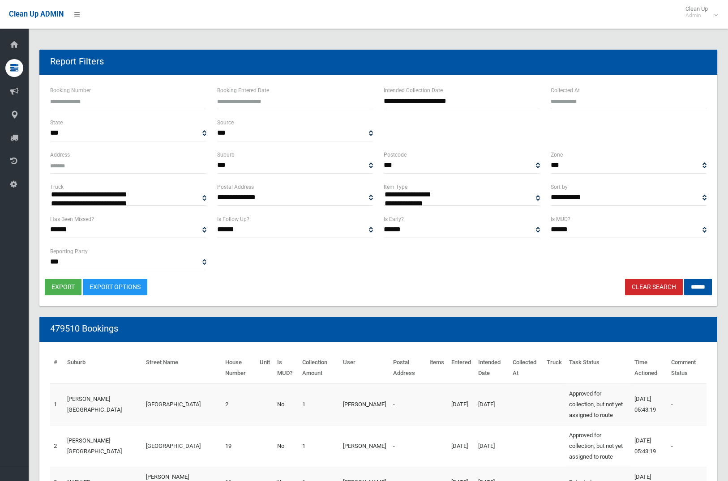
scroll to position [0, 0]
select select "**"
click at [694, 280] on input "******" at bounding box center [698, 287] width 28 height 17
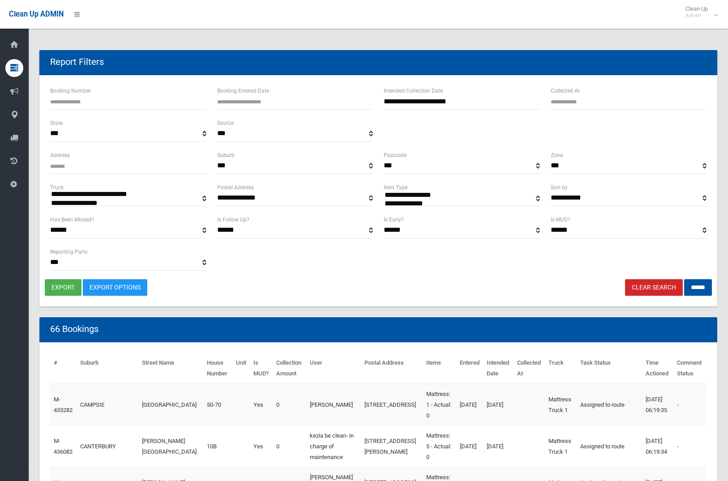
select select
drag, startPoint x: 69, startPoint y: 286, endPoint x: 76, endPoint y: 285, distance: 6.8
click at [69, 286] on button "export" at bounding box center [63, 287] width 37 height 17
type input "**********"
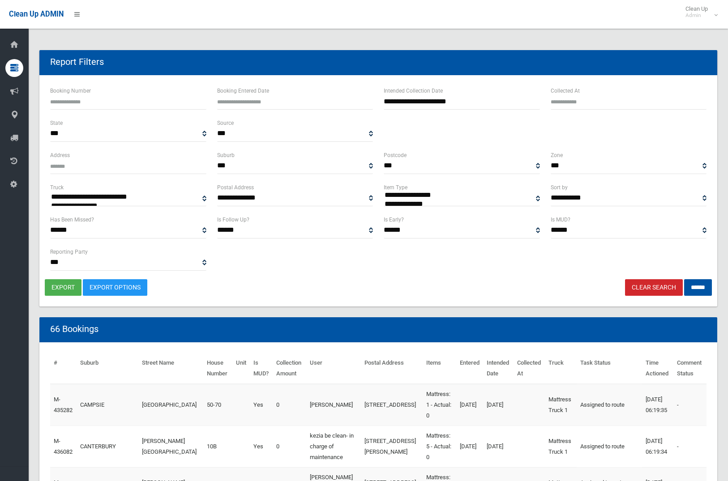
drag, startPoint x: 488, startPoint y: 102, endPoint x: 493, endPoint y: 114, distance: 12.9
click at [488, 102] on input "**********" at bounding box center [462, 101] width 156 height 17
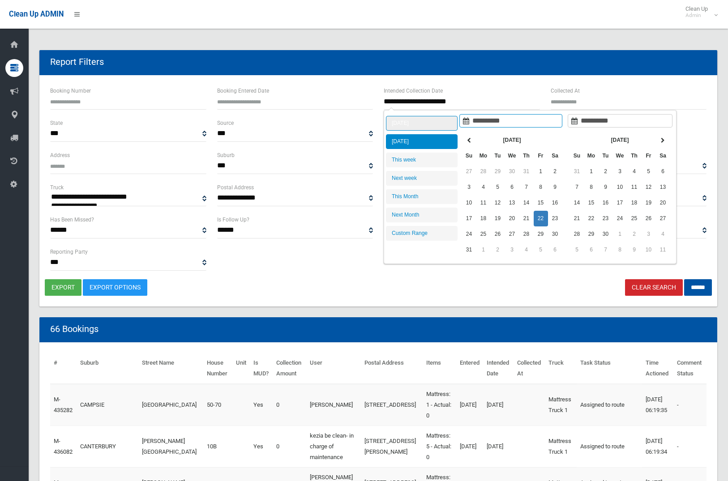
type input "**********"
click at [421, 128] on li "Today" at bounding box center [422, 123] width 72 height 15
type input "**********"
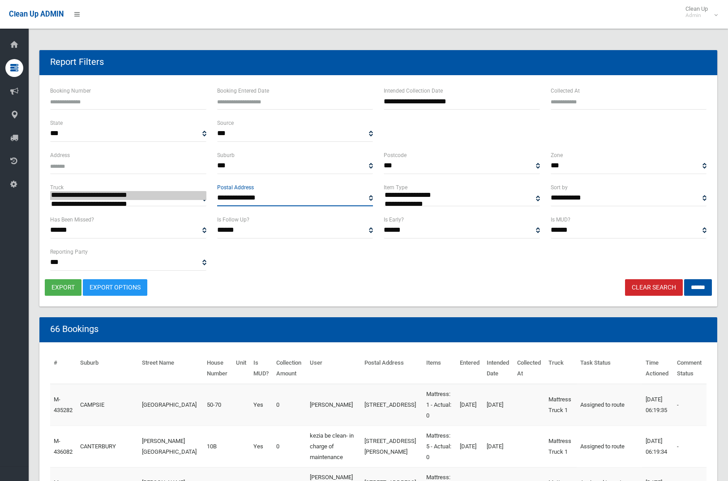
scroll to position [107, 0]
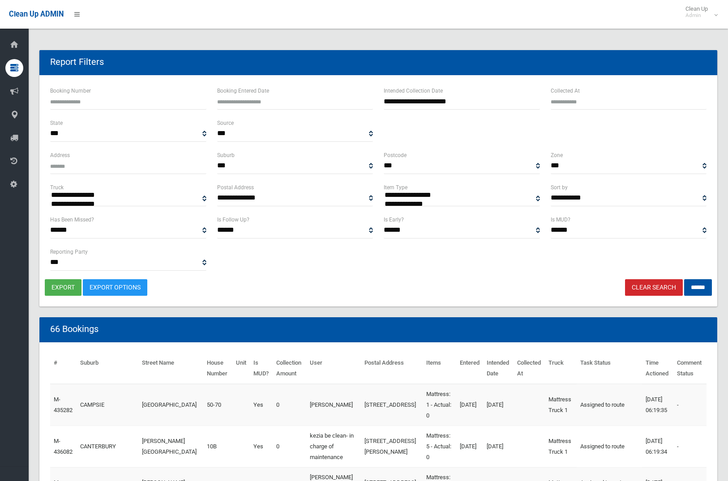
select select "**"
drag, startPoint x: 698, startPoint y: 290, endPoint x: 663, endPoint y: 293, distance: 35.5
click at [693, 290] on input "******" at bounding box center [698, 287] width 28 height 17
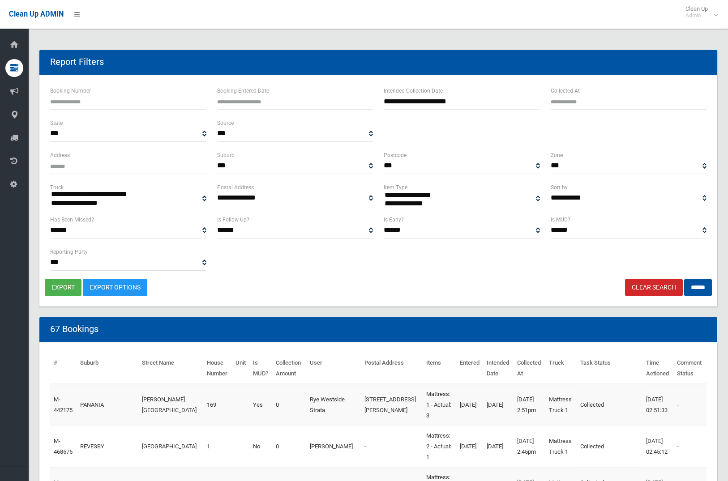
select select
click at [68, 285] on button "export" at bounding box center [63, 287] width 37 height 17
